Goal: Book appointment/travel/reservation

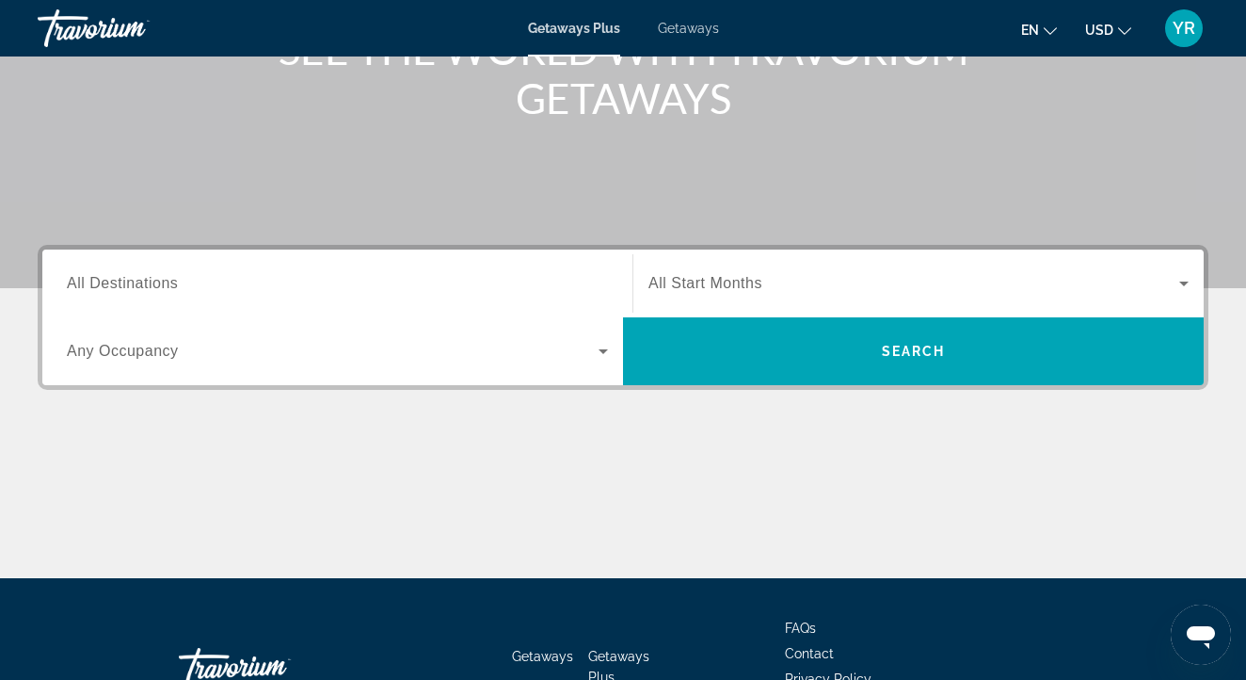
click at [279, 262] on div "Search widget" at bounding box center [337, 284] width 541 height 54
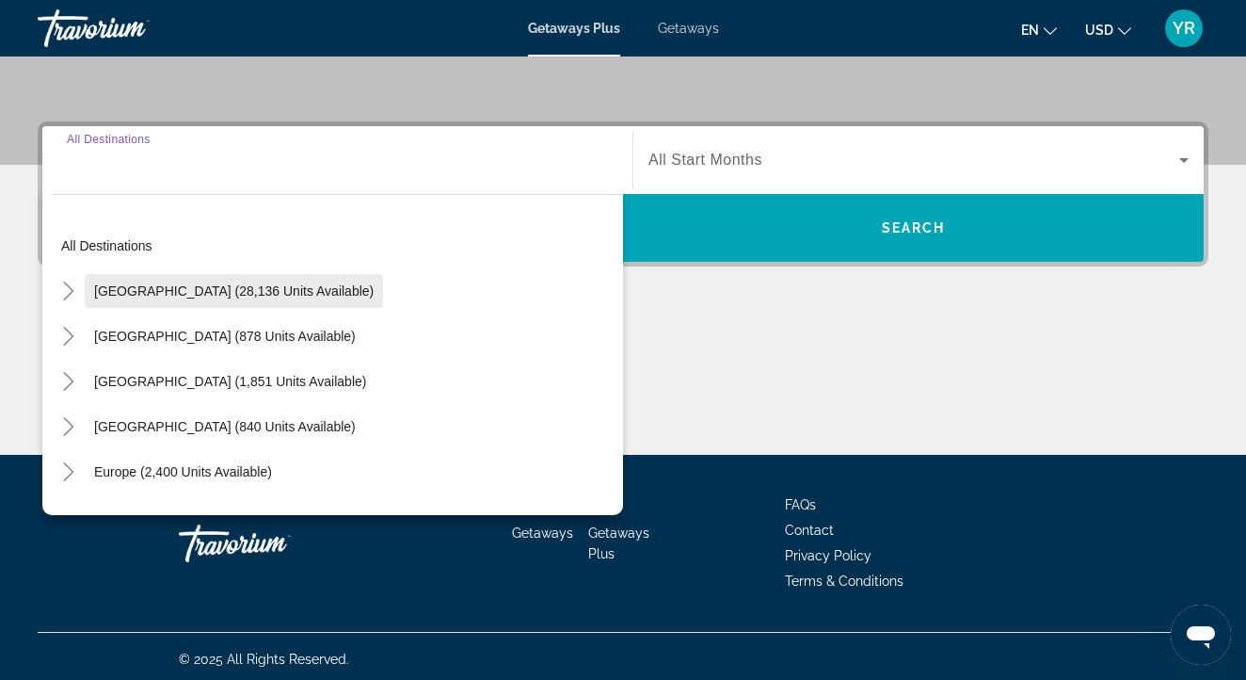
scroll to position [406, 0]
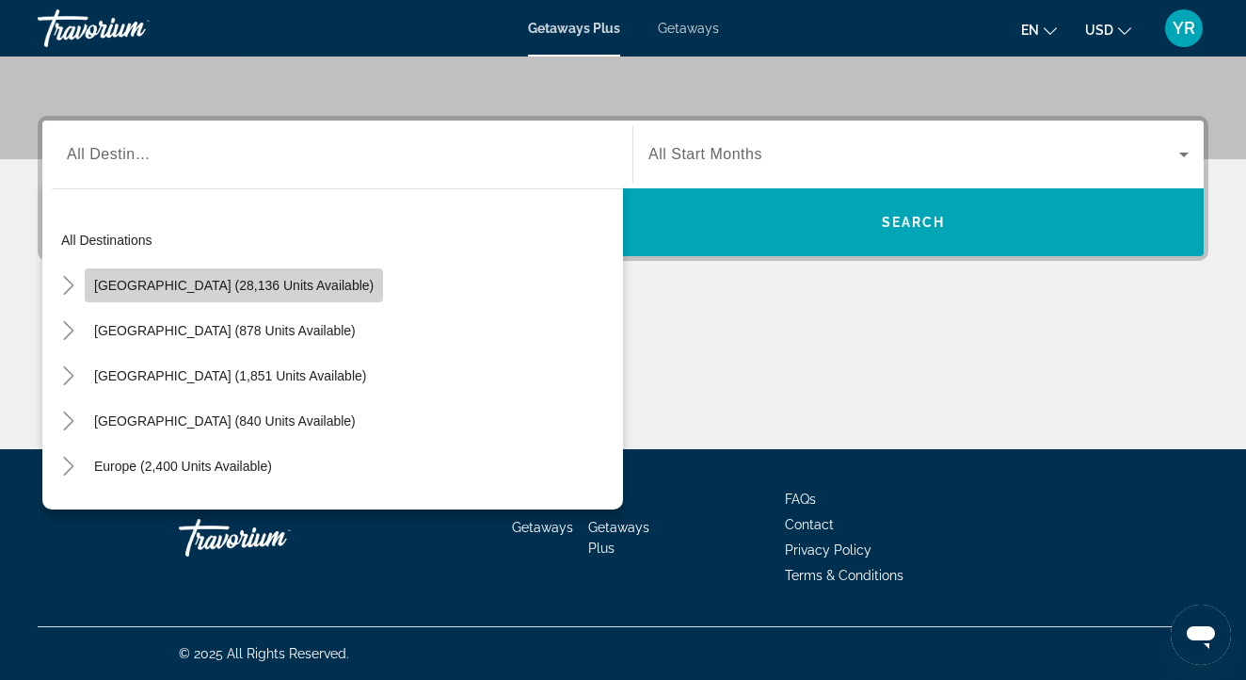
click at [268, 277] on span "Search widget" at bounding box center [234, 285] width 298 height 45
type input "**********"
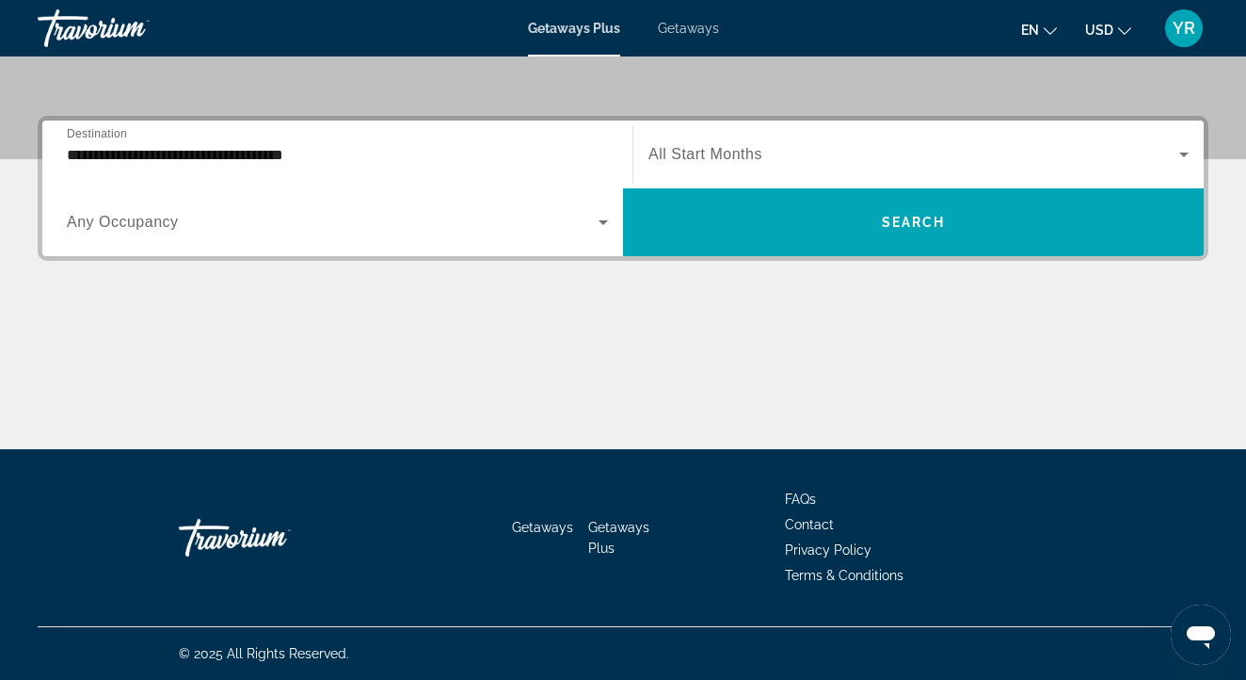
click at [725, 150] on span "All Start Months" at bounding box center [706, 154] width 114 height 16
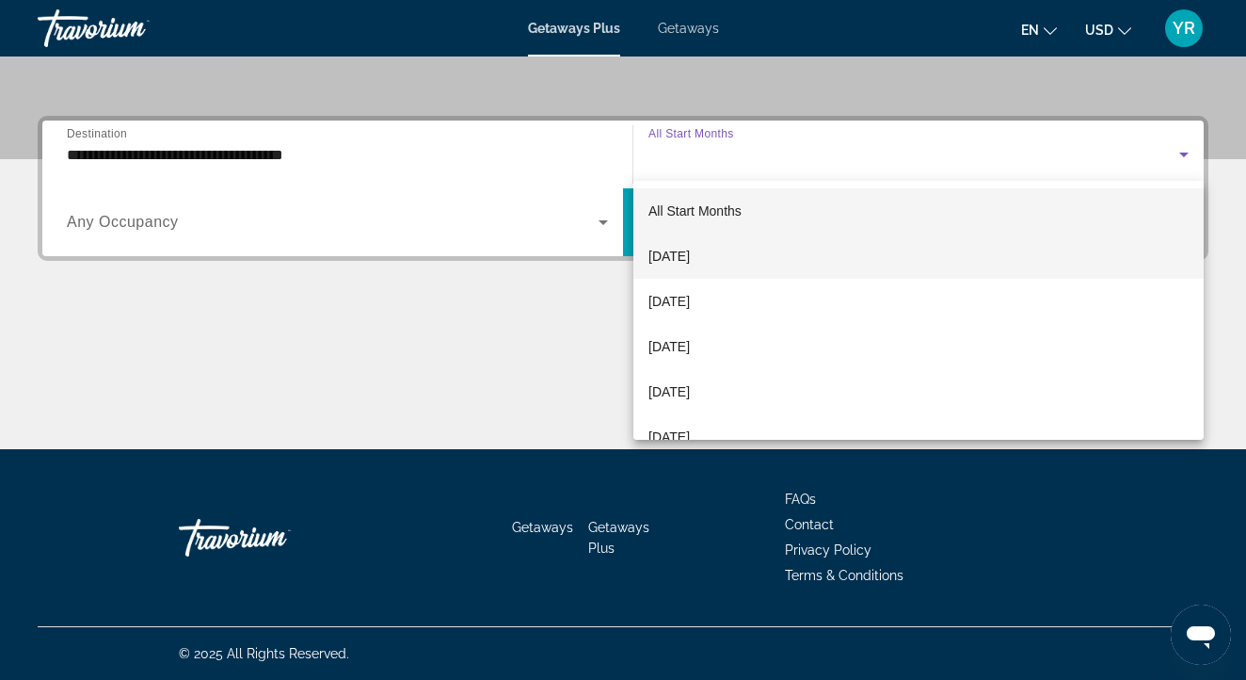
click at [714, 268] on mat-option "[DATE]" at bounding box center [919, 255] width 570 height 45
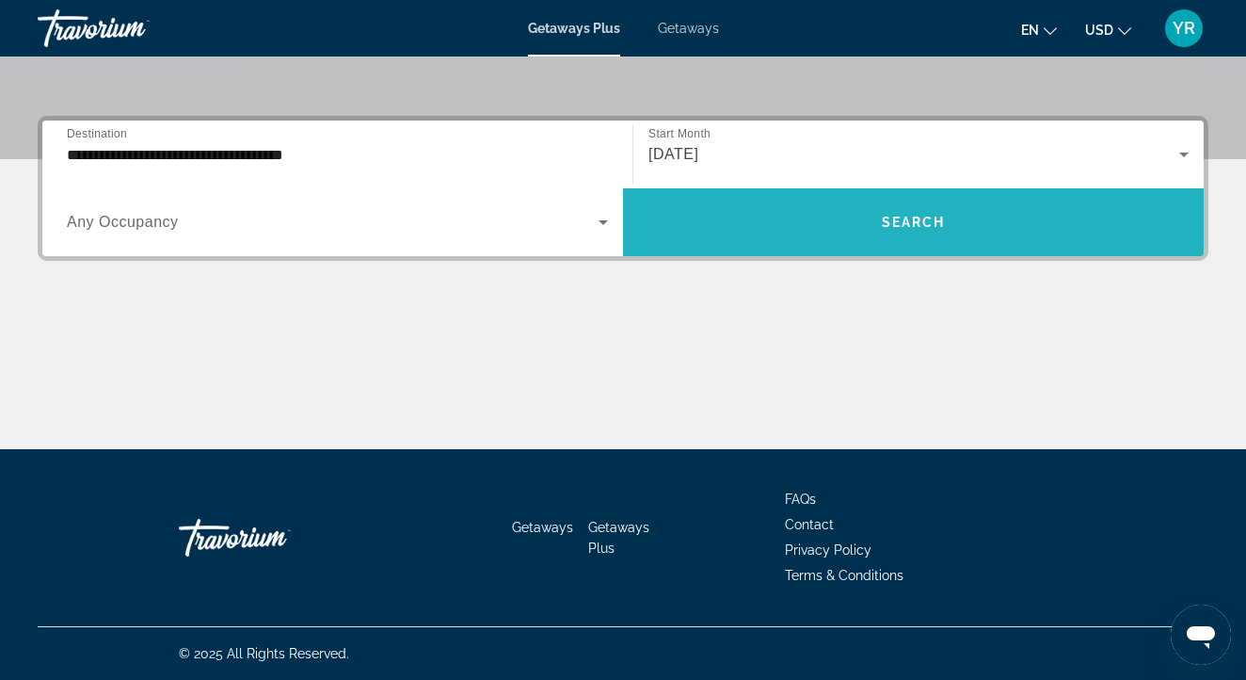
click at [743, 235] on span "Search widget" at bounding box center [913, 222] width 581 height 45
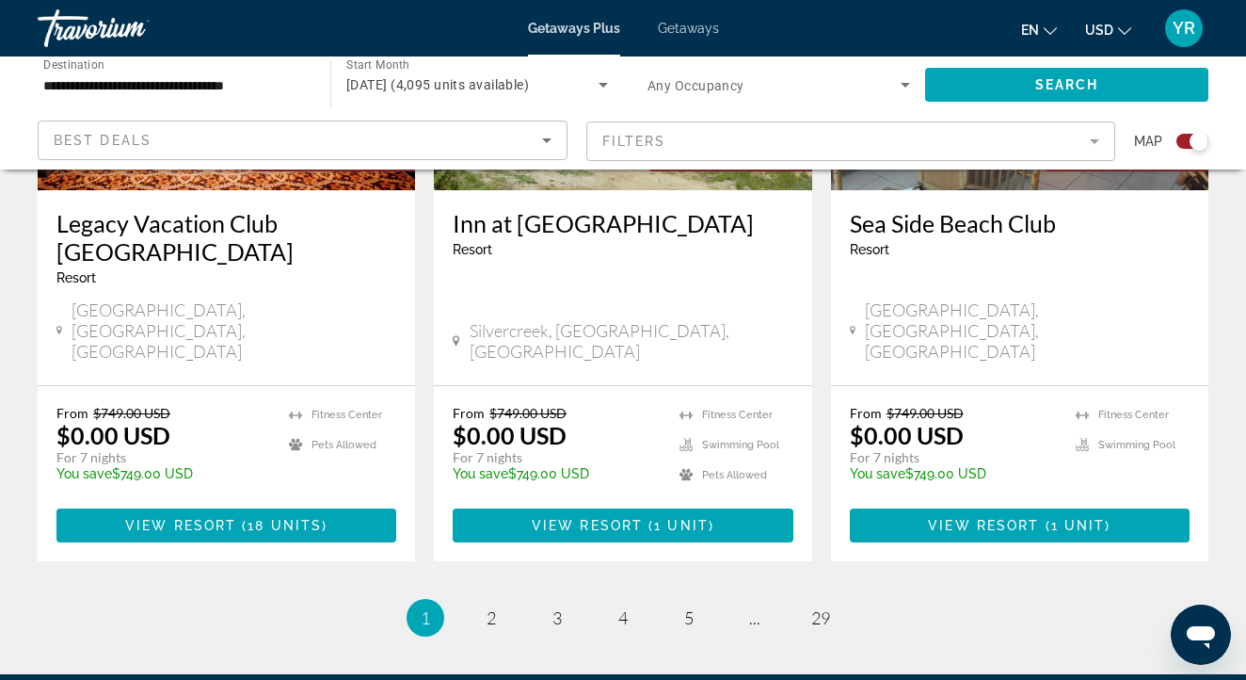
scroll to position [3043, 0]
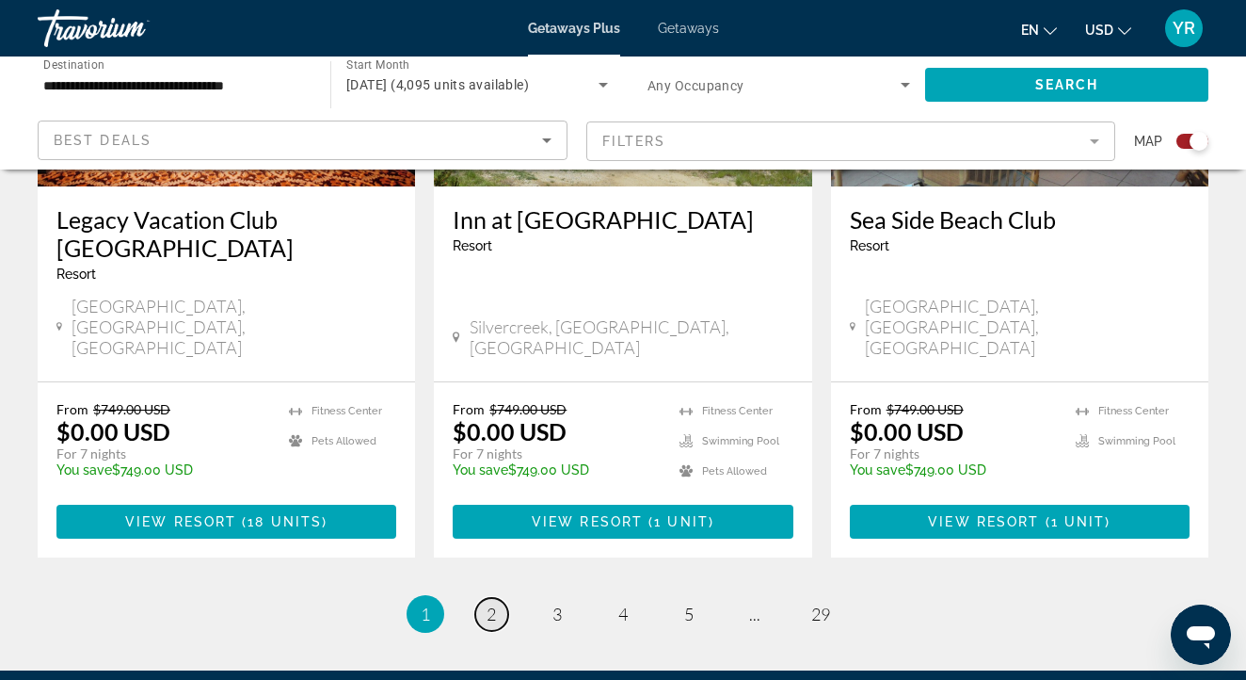
click at [481, 598] on link "page 2" at bounding box center [491, 614] width 33 height 33
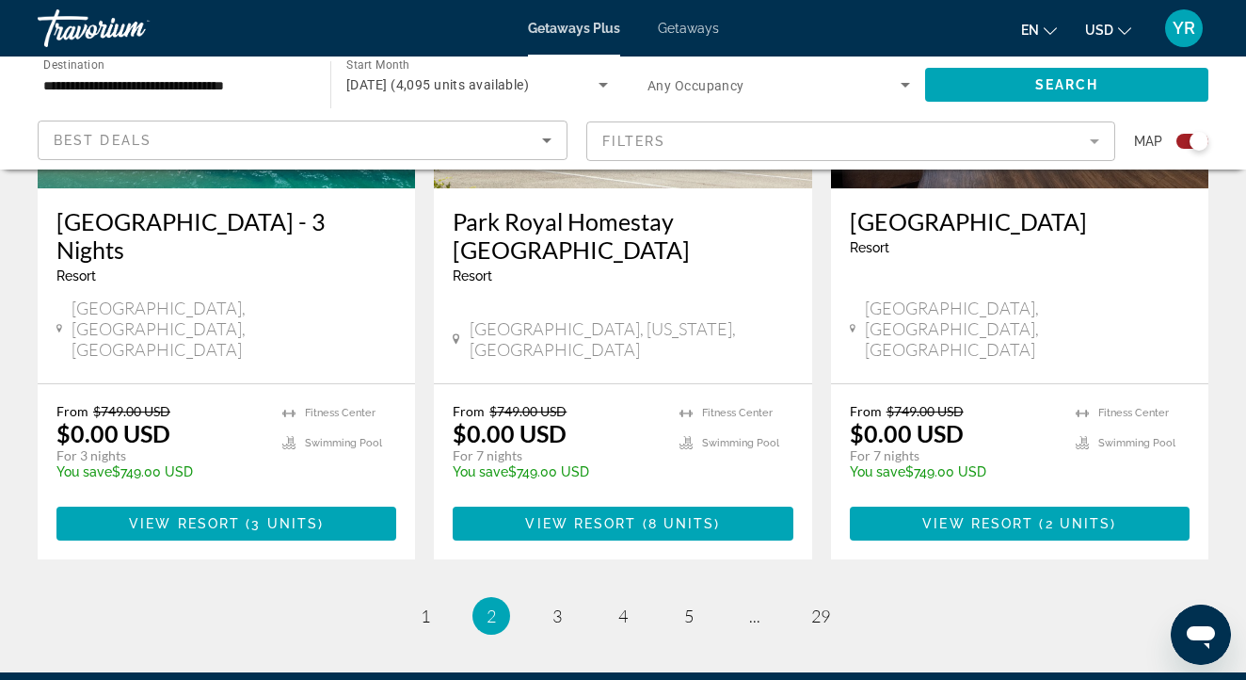
scroll to position [3099, 0]
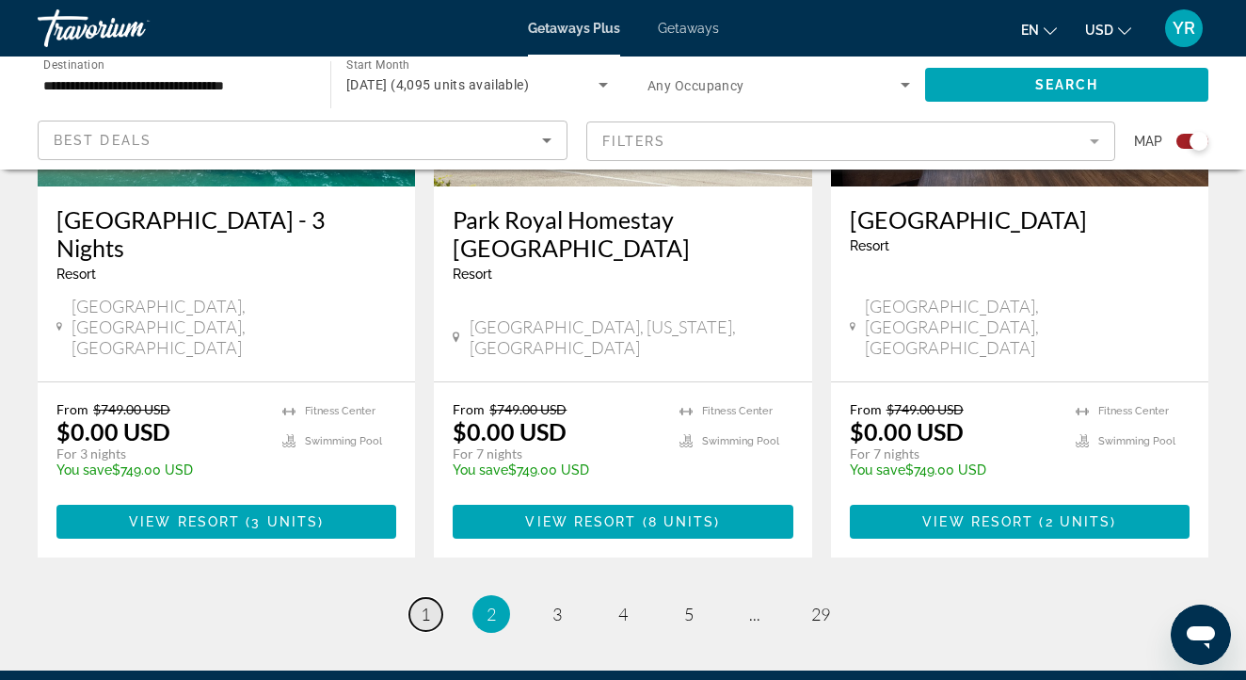
click at [421, 603] on span "1" at bounding box center [425, 613] width 9 height 21
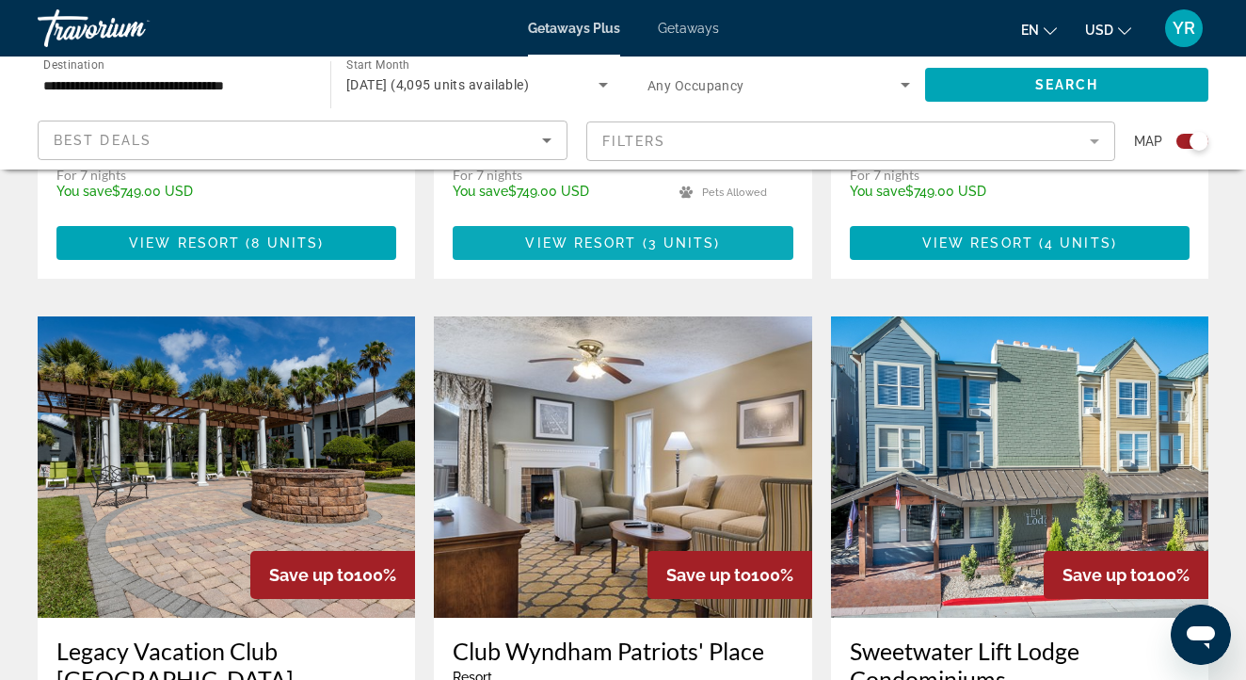
scroll to position [1241, 0]
